Goal: Navigation & Orientation: Find specific page/section

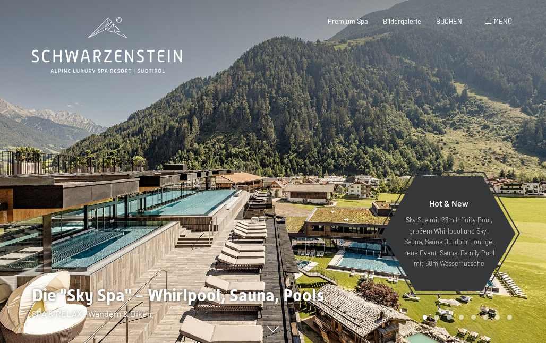
click at [487, 21] on span at bounding box center [489, 22] width 6 height 5
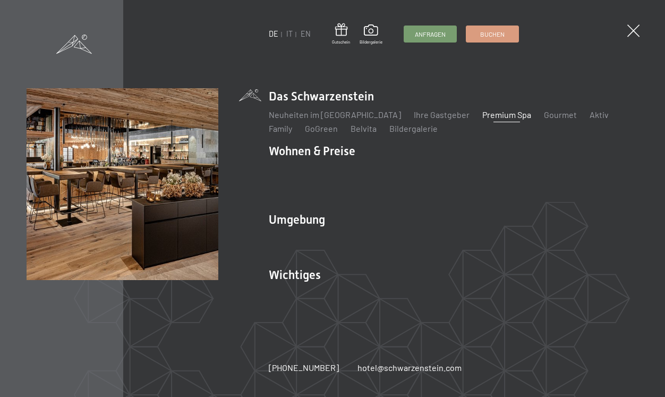
click at [483, 116] on link "Premium Spa" at bounding box center [507, 114] width 49 height 10
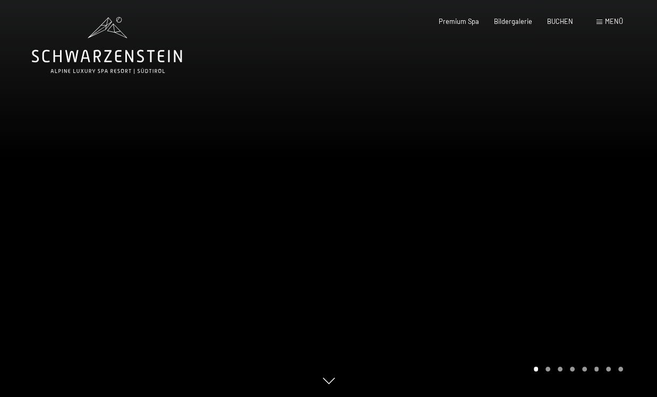
click at [601, 19] on div "Menü" at bounding box center [610, 22] width 27 height 10
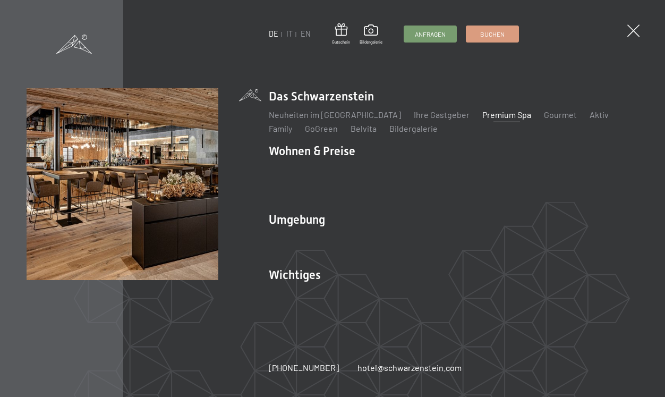
click at [262, 19] on img at bounding box center [131, 131] width 262 height 262
click at [590, 116] on link "Aktiv" at bounding box center [599, 114] width 19 height 10
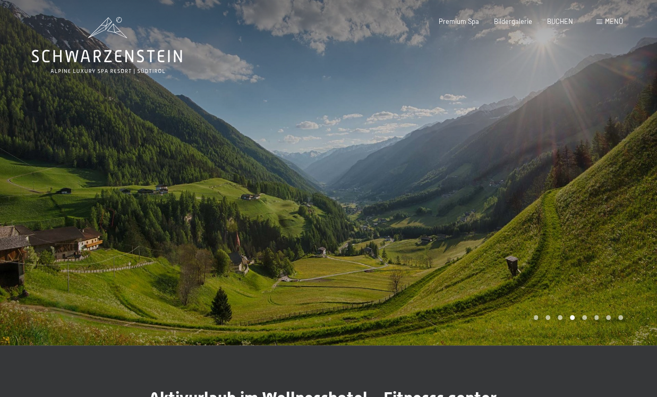
click at [620, 317] on div "Carousel Page 8" at bounding box center [621, 317] width 5 height 5
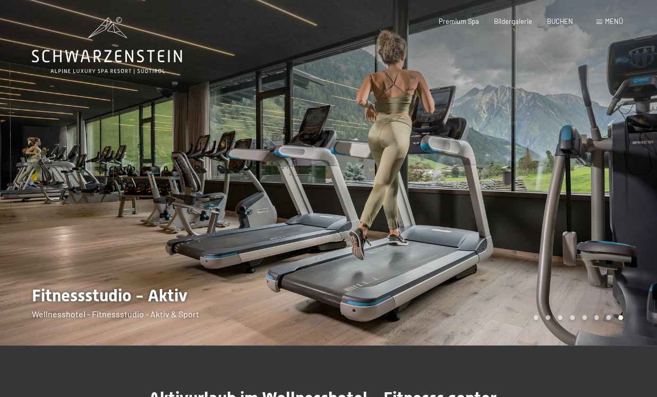
click at [608, 319] on div "Carousel Page 7" at bounding box center [608, 317] width 5 height 5
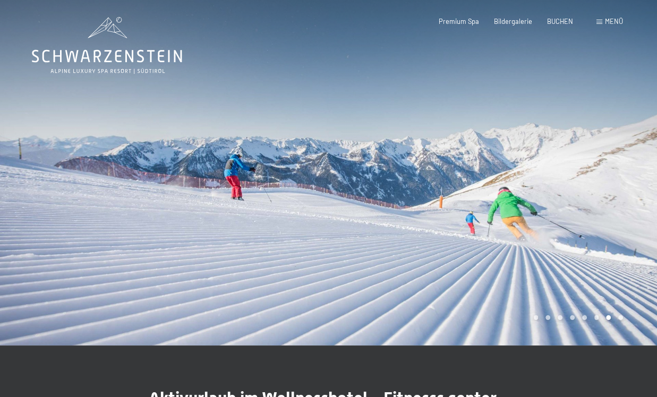
click at [593, 318] on div "Carousel Pagination" at bounding box center [576, 317] width 93 height 5
click at [595, 318] on div "Carousel Page 6" at bounding box center [597, 317] width 5 height 5
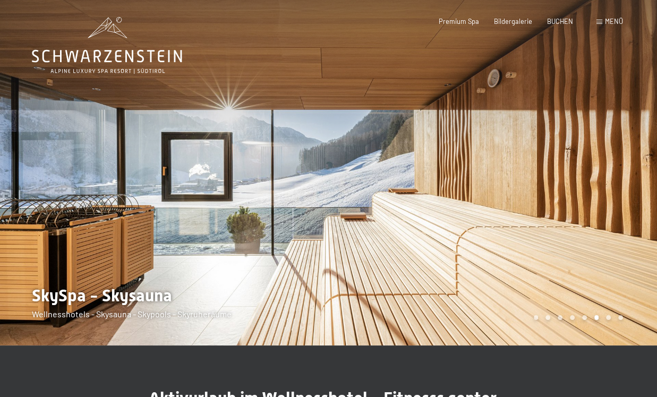
click at [584, 317] on div "Carousel Page 5" at bounding box center [585, 317] width 5 height 5
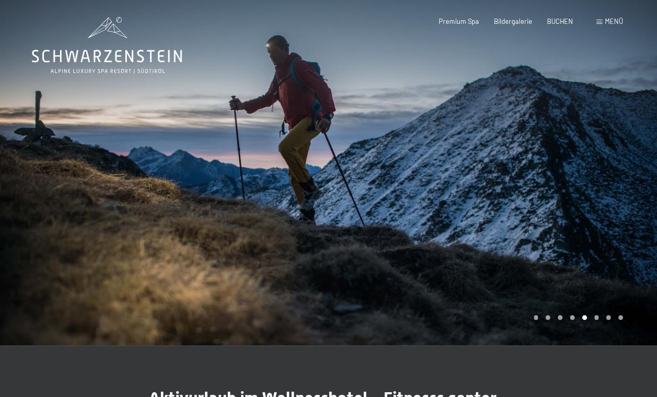
click at [536, 317] on div "Carousel Page 1" at bounding box center [536, 317] width 5 height 5
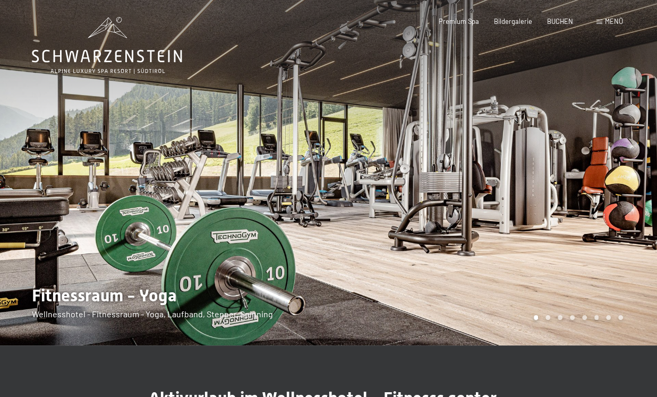
click at [469, 275] on div at bounding box center [493, 172] width 329 height 345
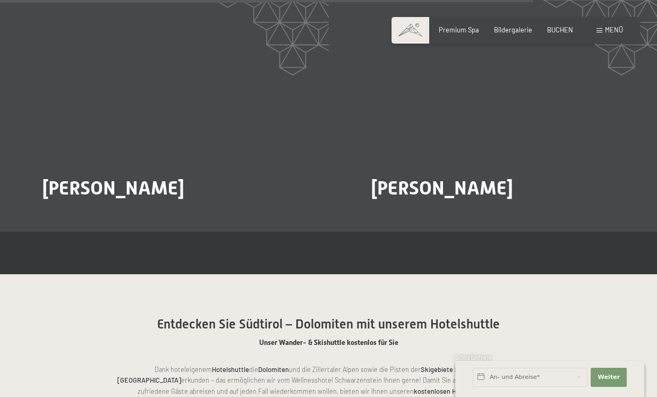
scroll to position [1857, 0]
